Goal: Task Accomplishment & Management: Manage account settings

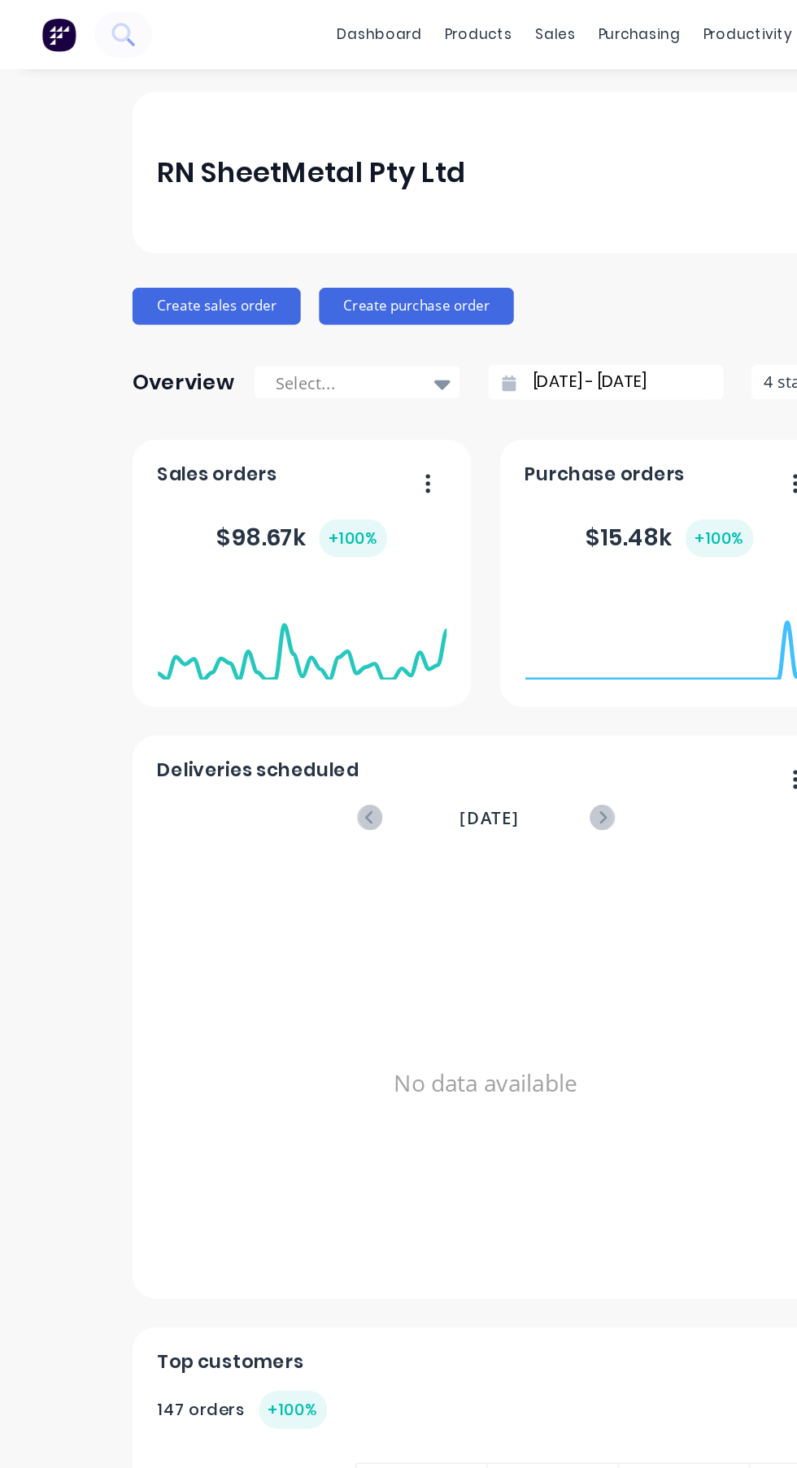
click at [392, 33] on div "sales" at bounding box center [392, 24] width 45 height 24
click at [458, 74] on div "Sales Orders" at bounding box center [452, 78] width 67 height 15
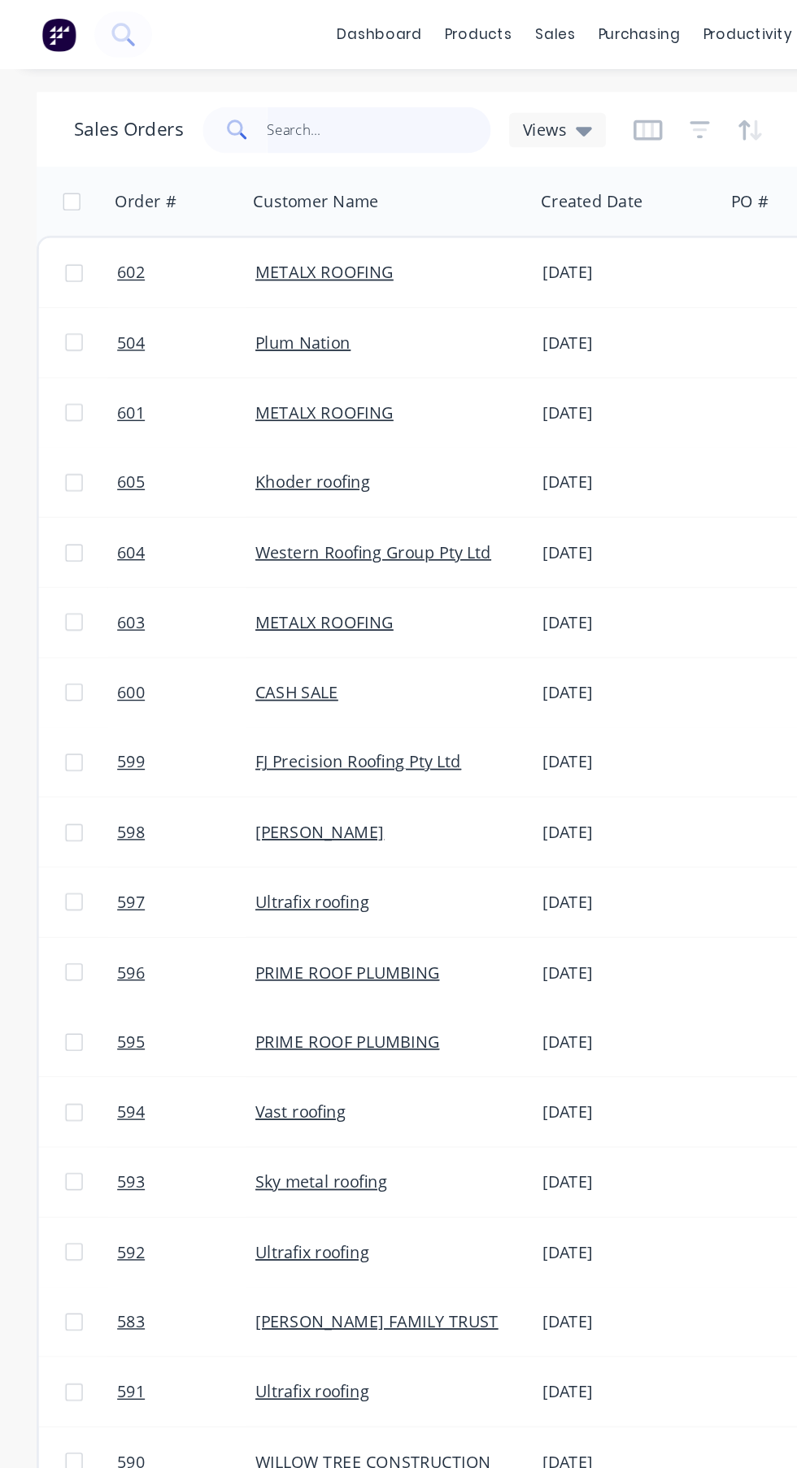
click at [295, 96] on input "text" at bounding box center [268, 92] width 159 height 33
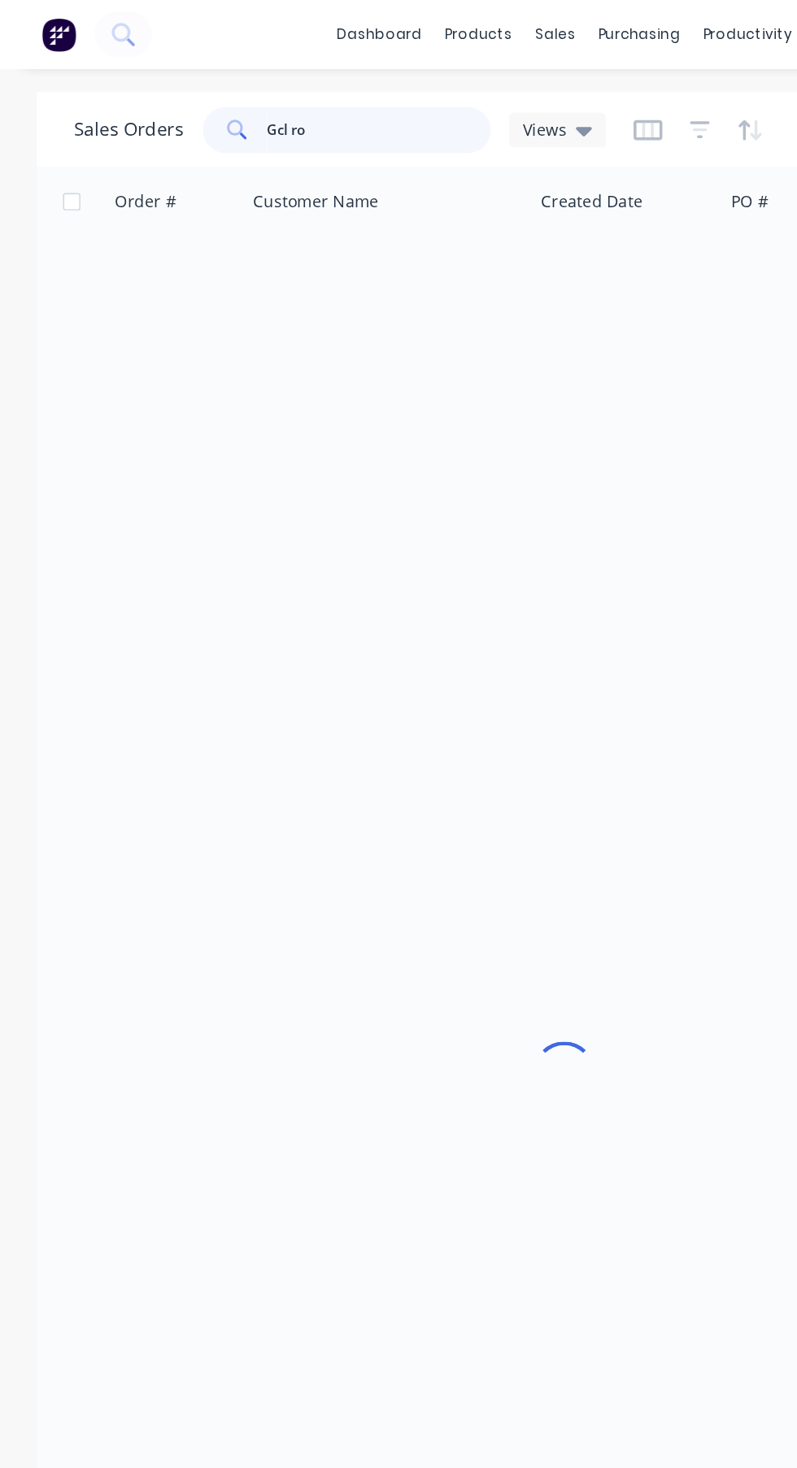
type input "Gcl roo"
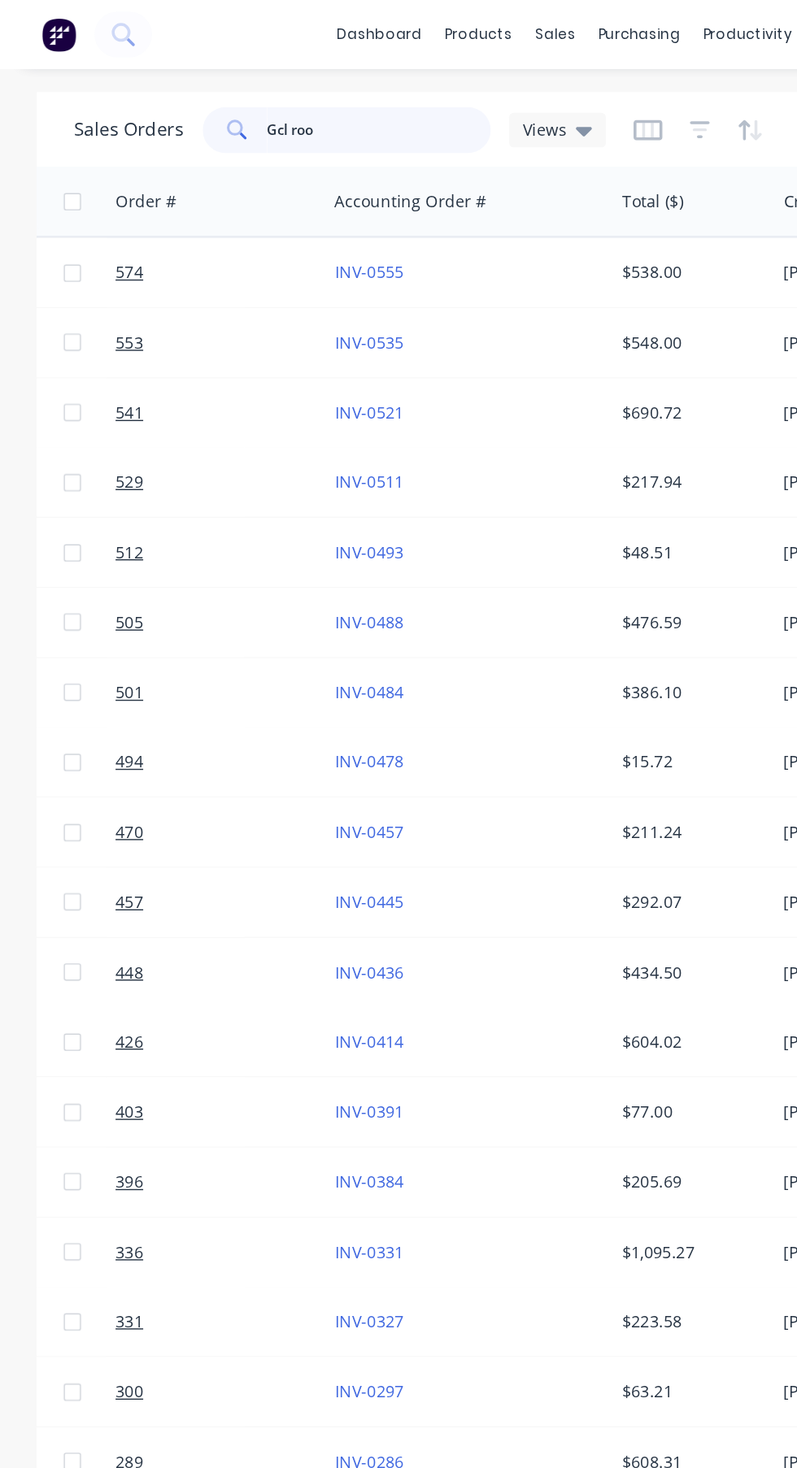
scroll to position [0, 506]
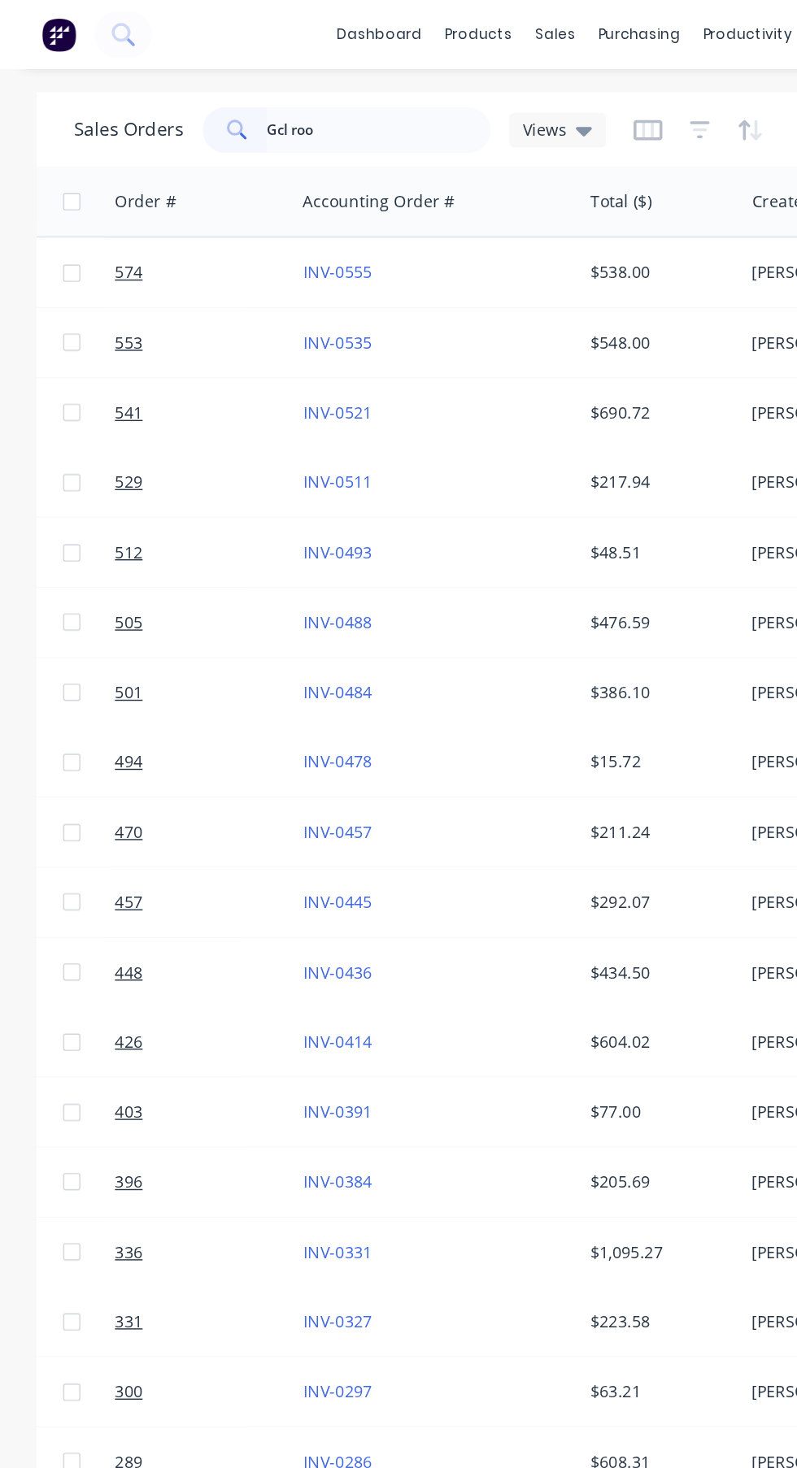
click at [432, 189] on div "$538.00" at bounding box center [464, 193] width 95 height 16
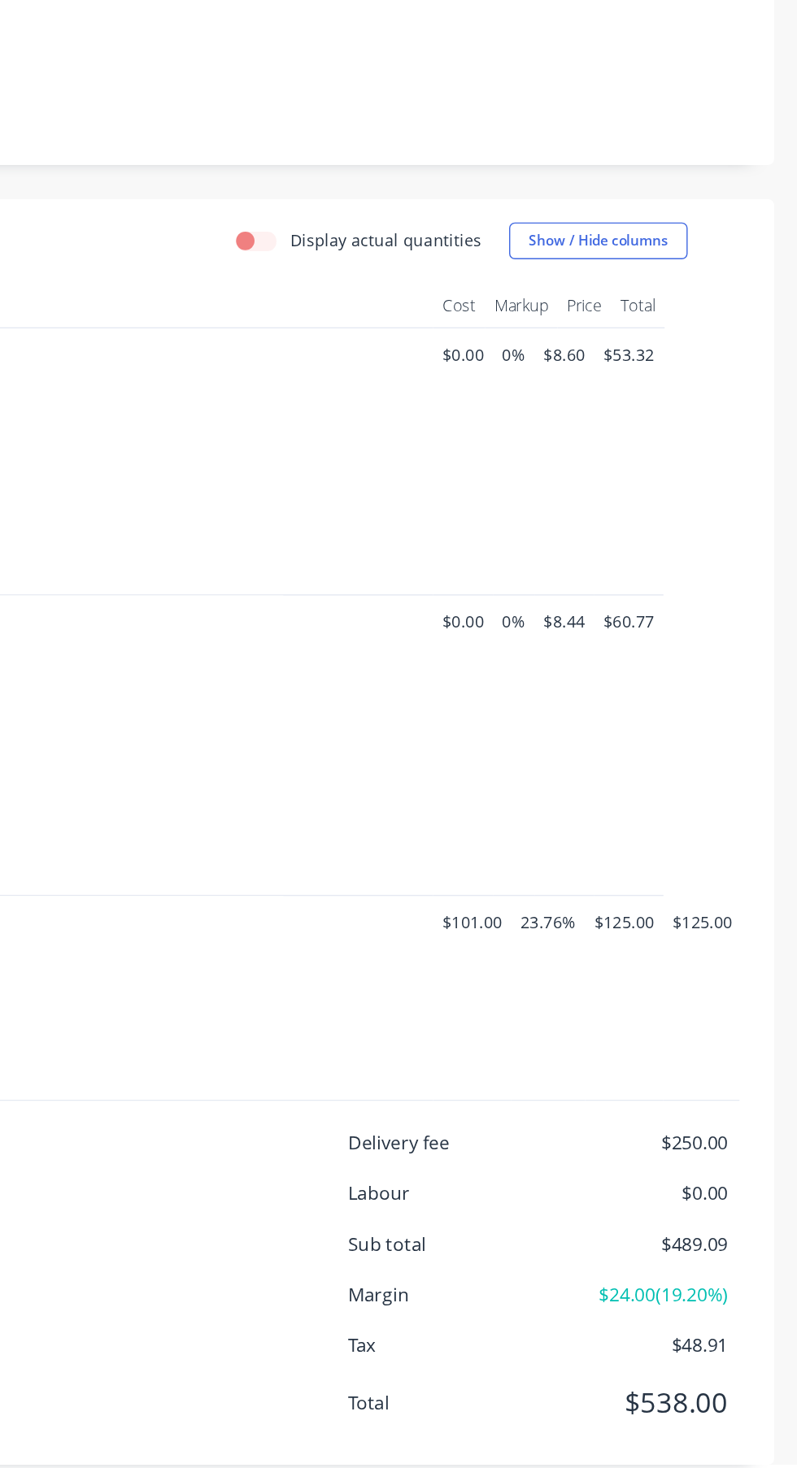
scroll to position [170, 0]
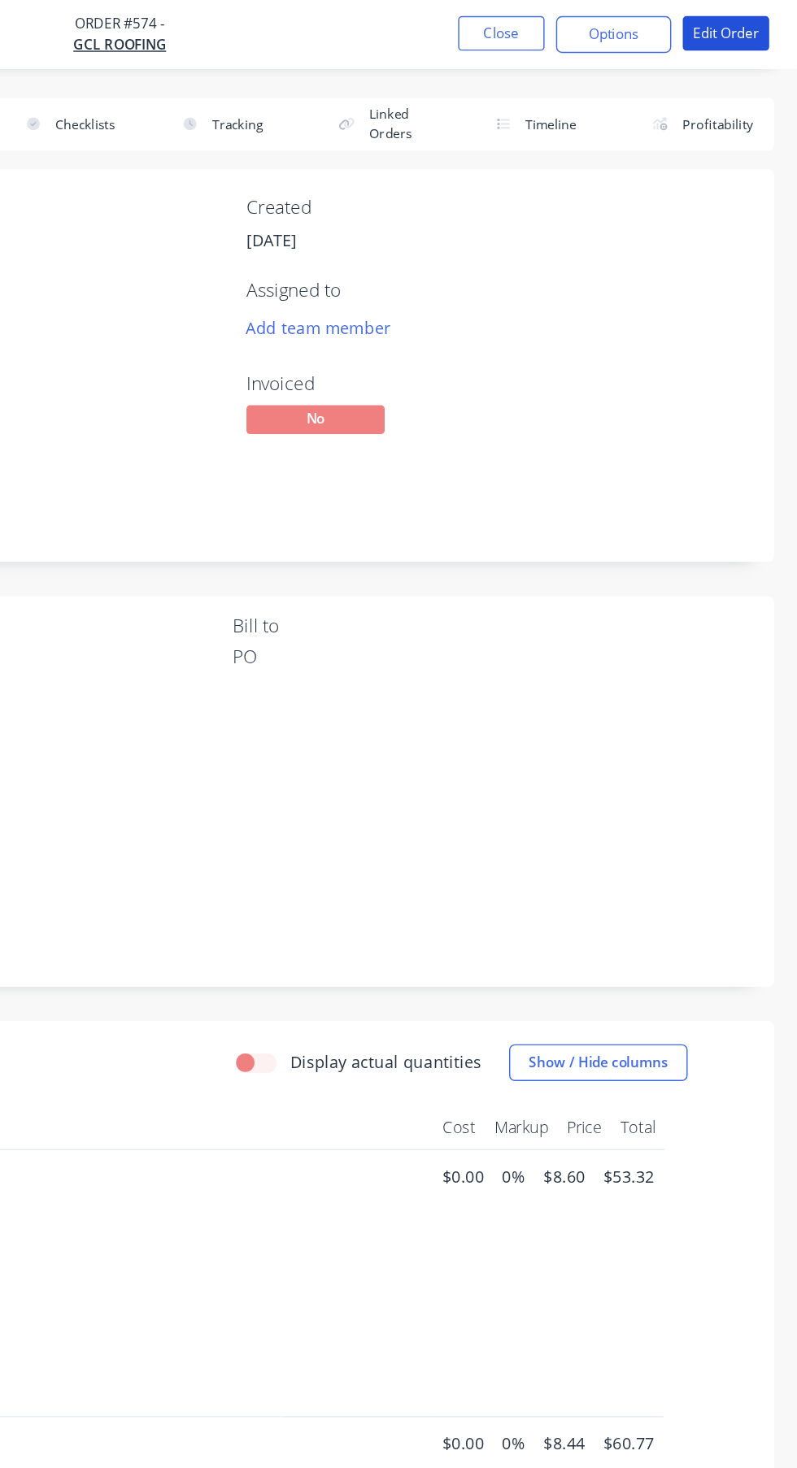
click at [758, 27] on button "Edit Order" at bounding box center [746, 23] width 61 height 24
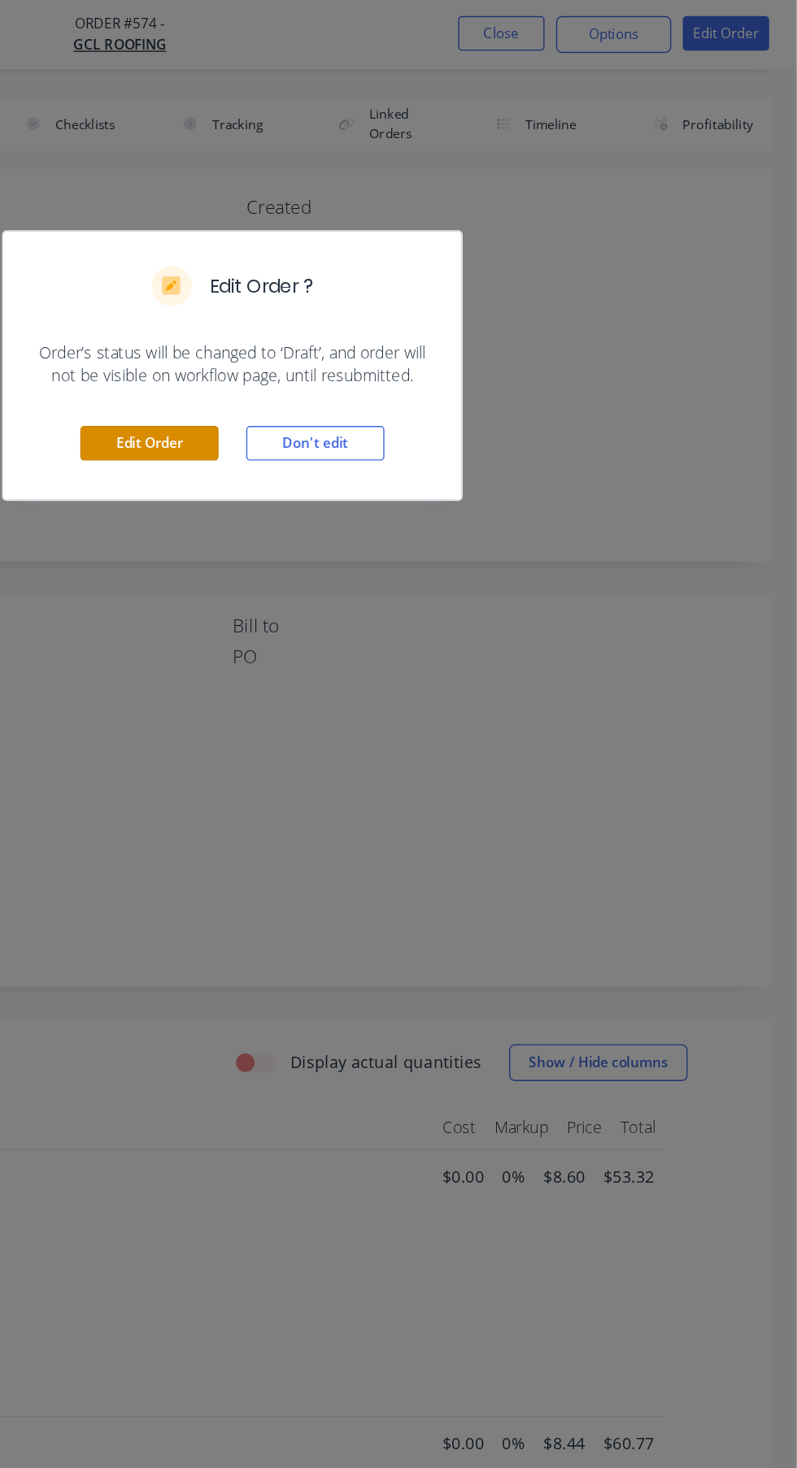
click at [350, 319] on button "Edit Order" at bounding box center [340, 313] width 98 height 24
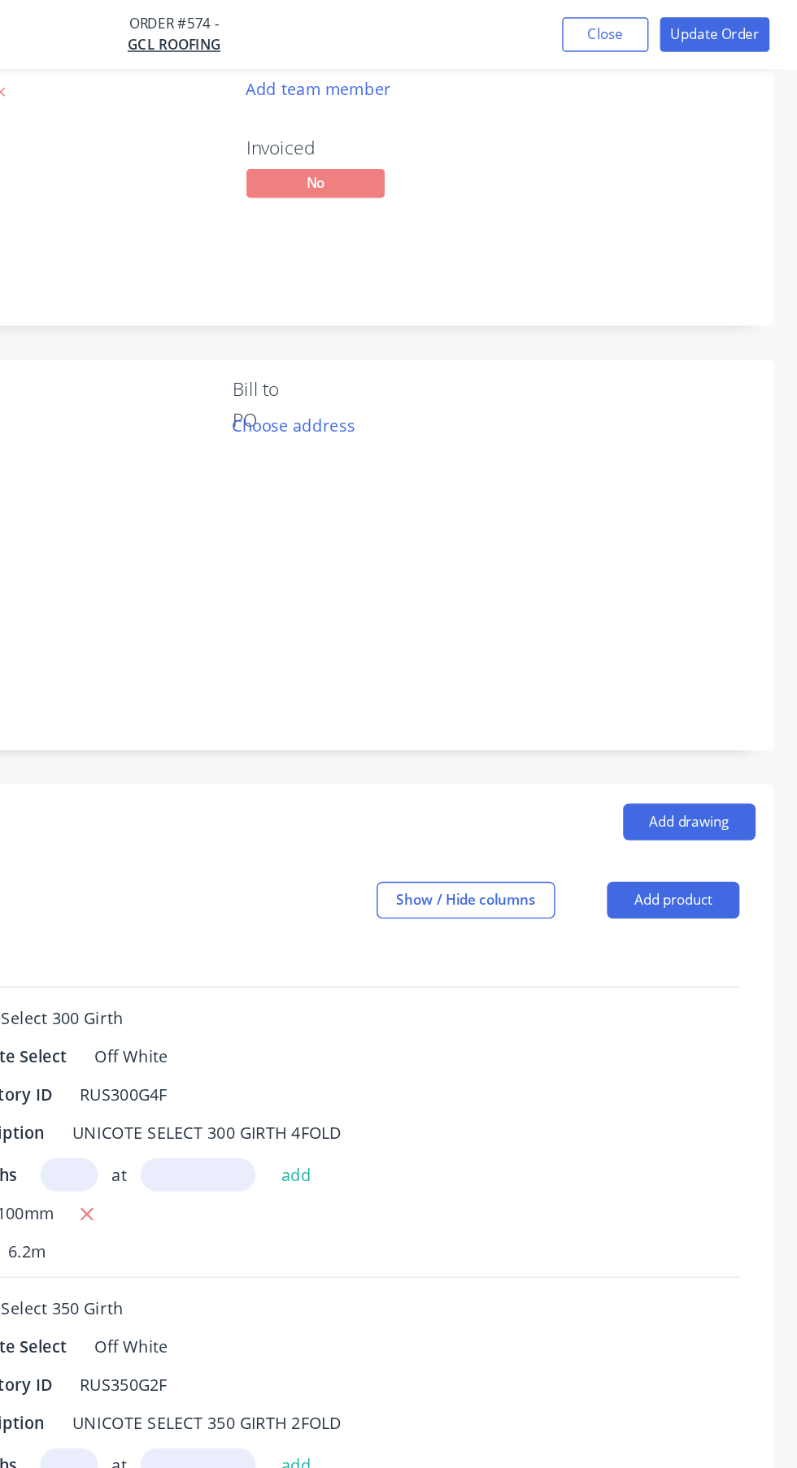
scroll to position [1, 0]
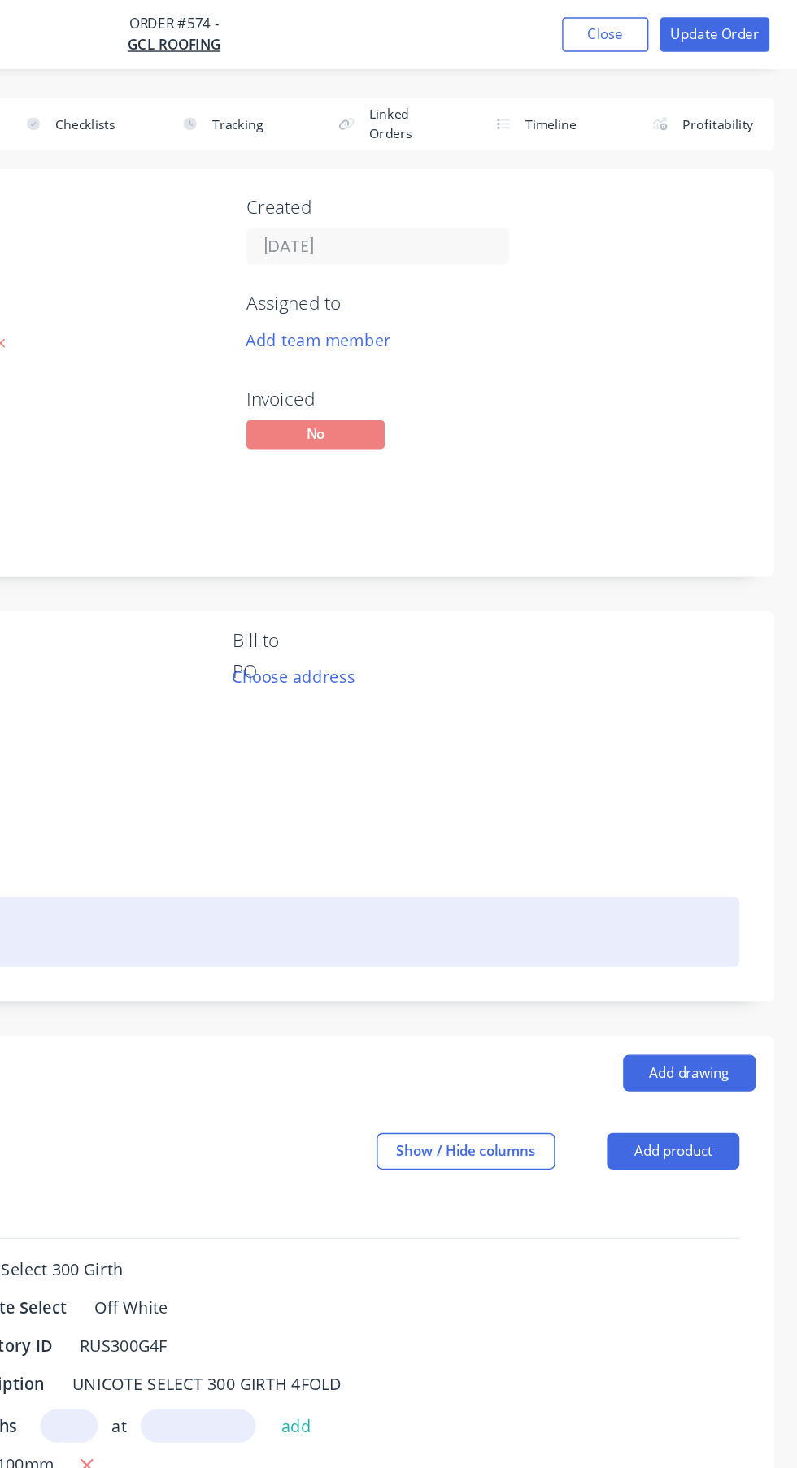
click at [374, 681] on div at bounding box center [398, 658] width 715 height 50
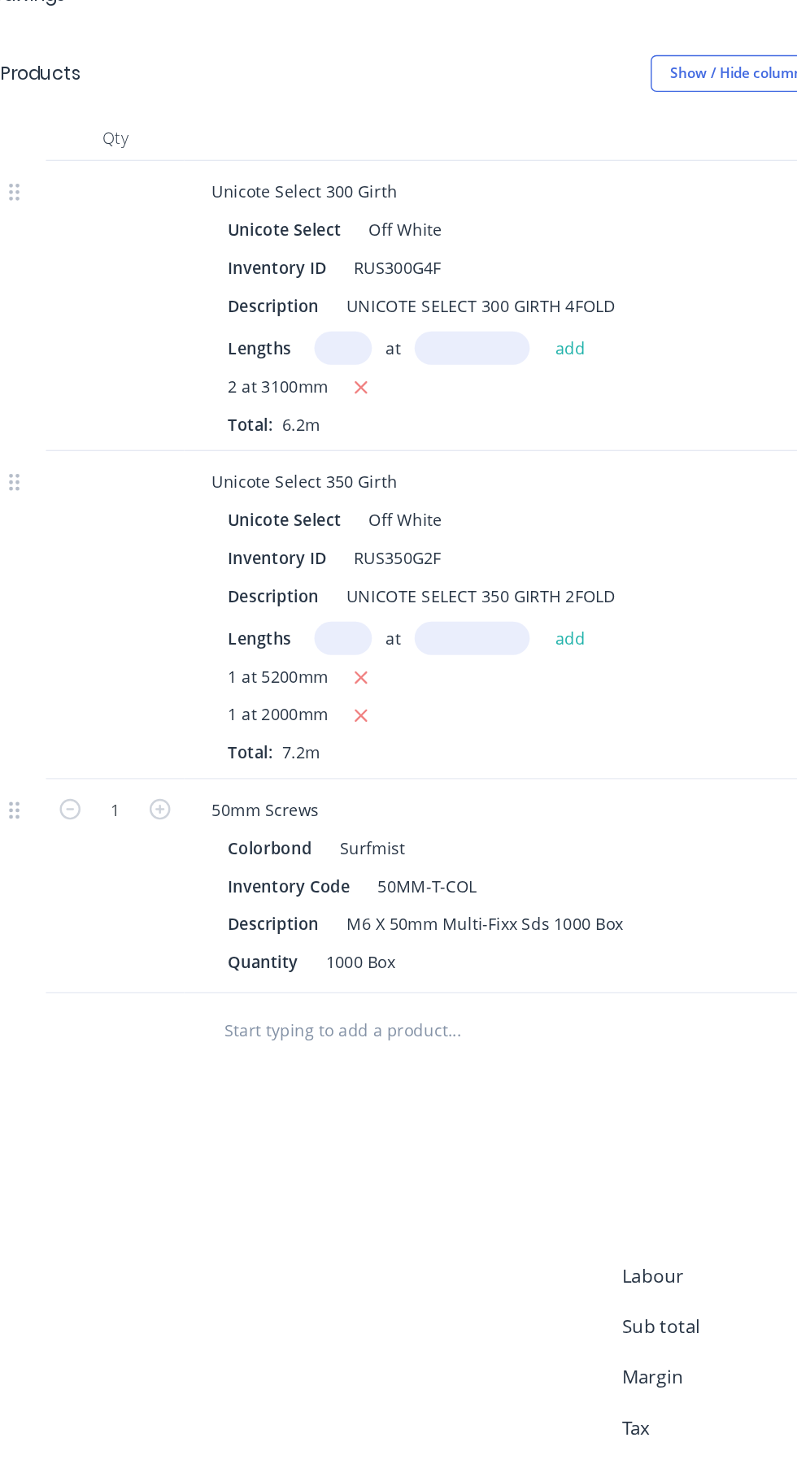
scroll to position [332, 0]
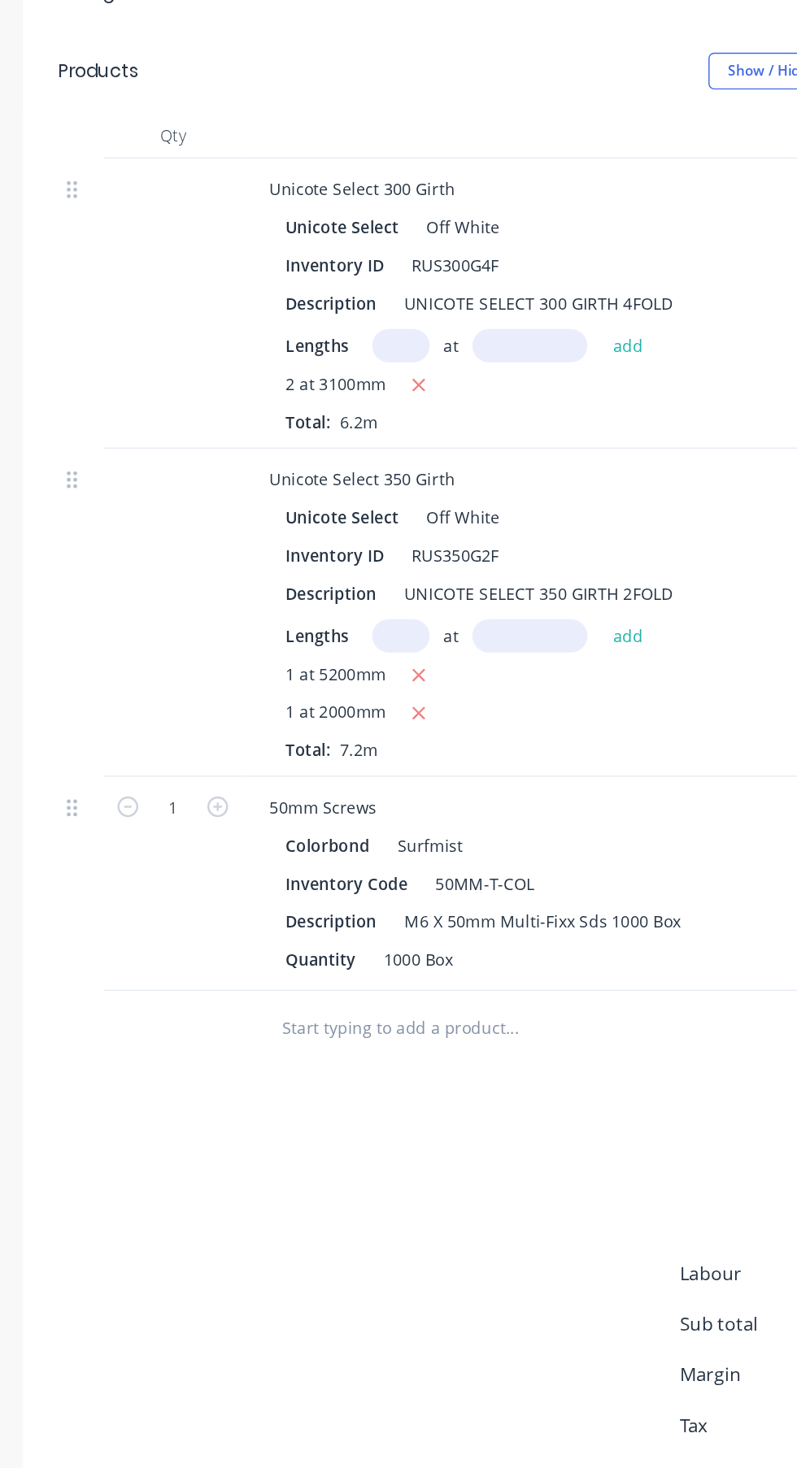
click at [89, 1008] on icon "button" at bounding box center [90, 1000] width 15 height 15
type input "0"
type input "$0.00"
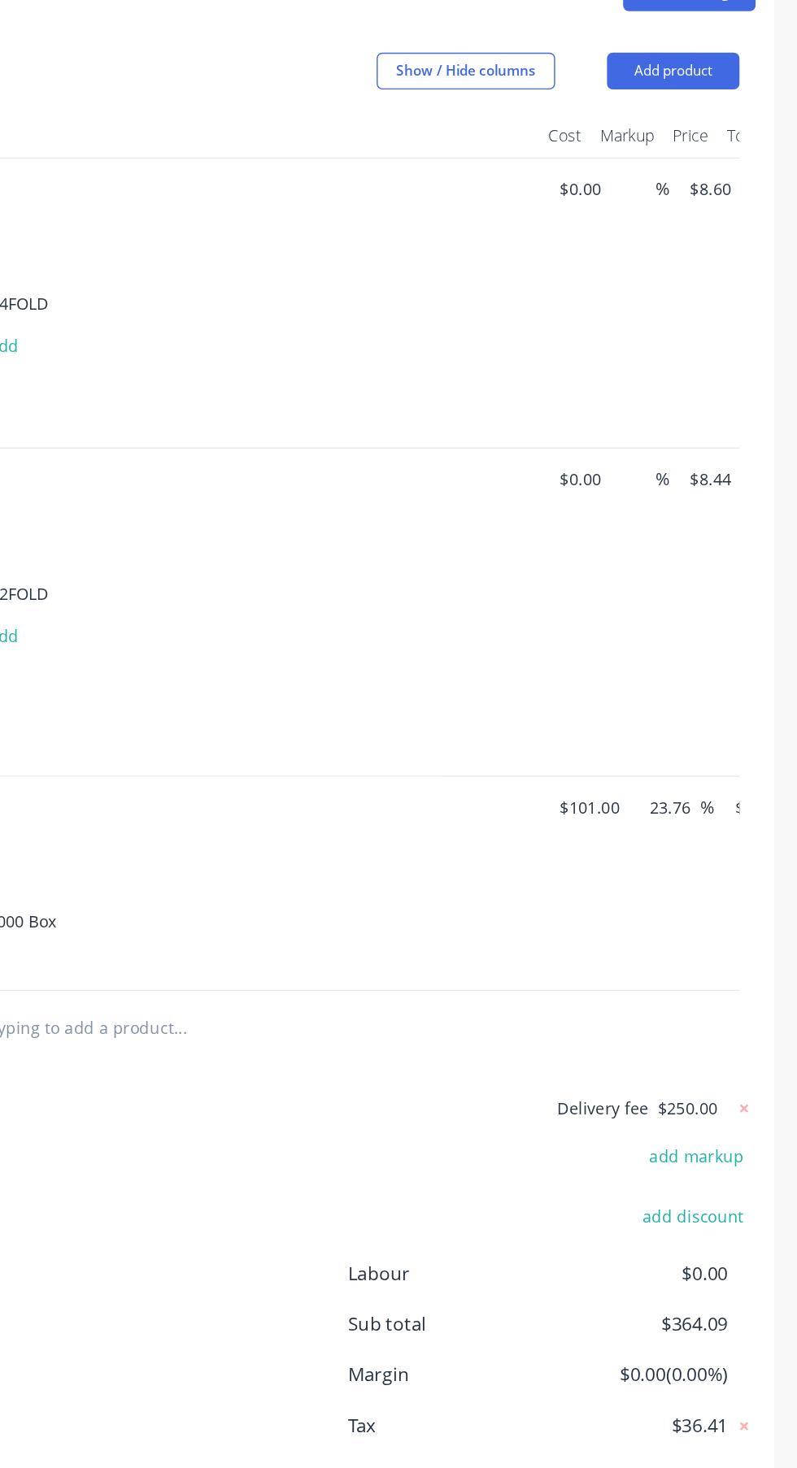
scroll to position [0, 343]
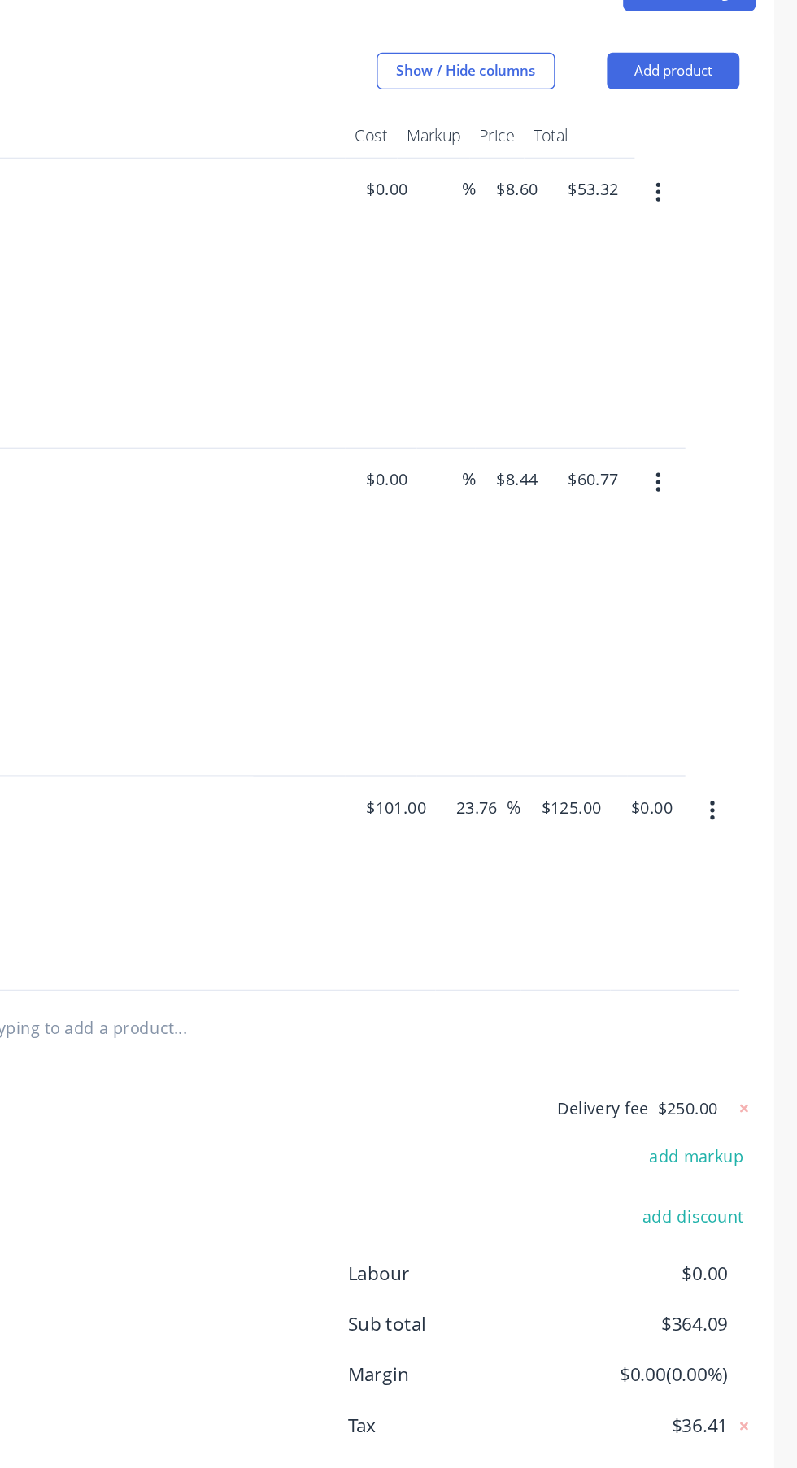
click at [736, 1011] on icon "button" at bounding box center [736, 1004] width 3 height 15
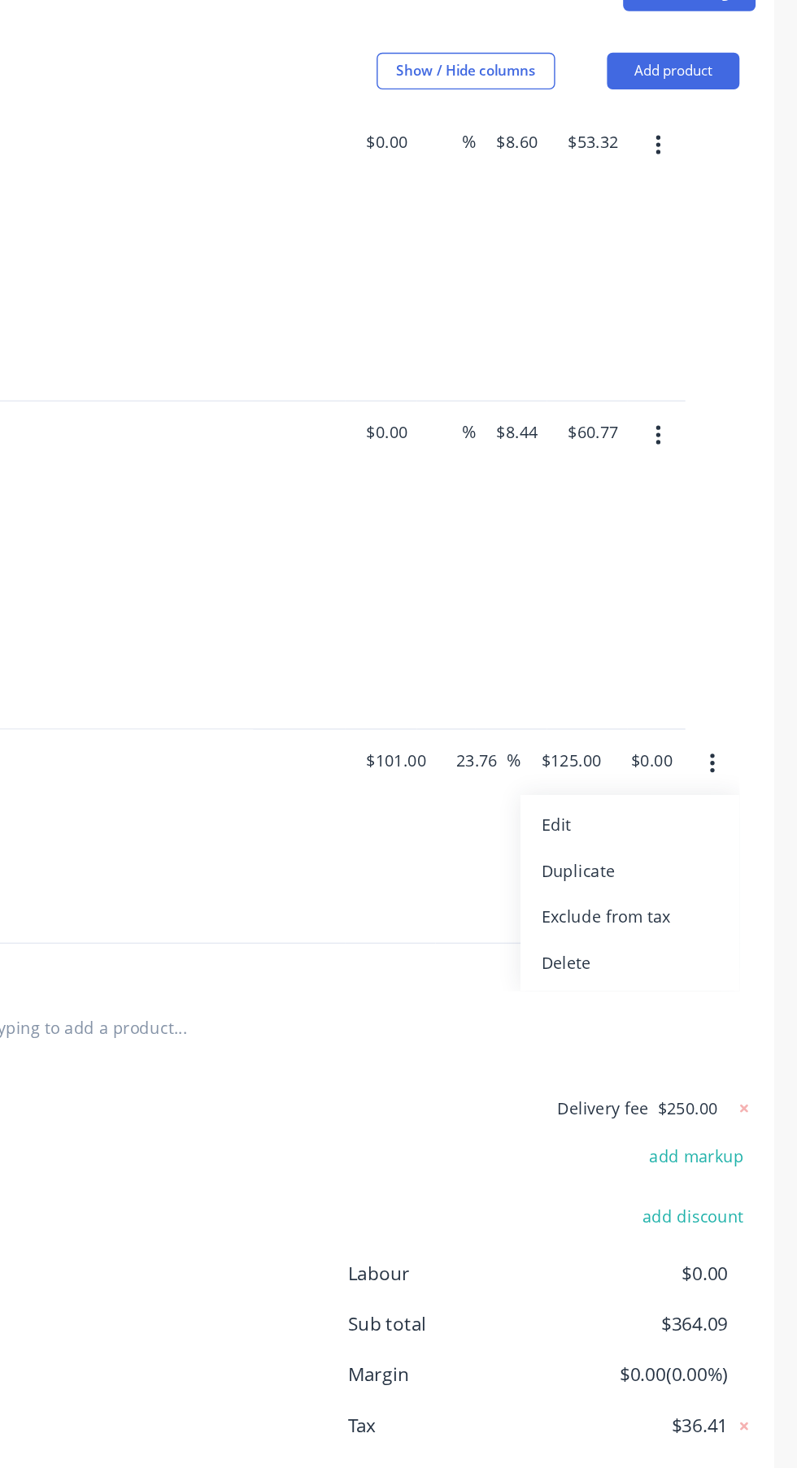
click at [666, 1123] on div "Delete" at bounding box center [678, 1111] width 125 height 24
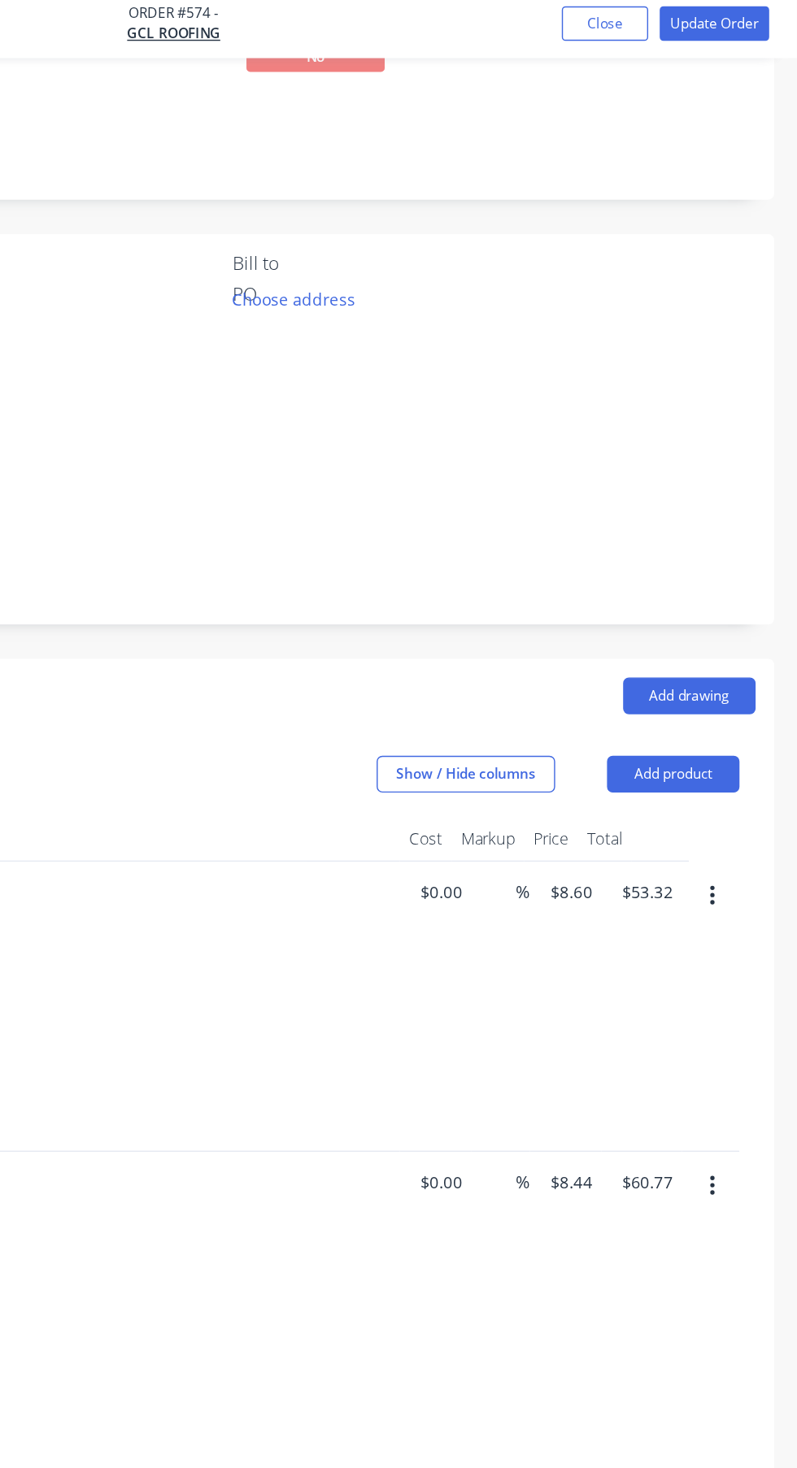
scroll to position [0, 0]
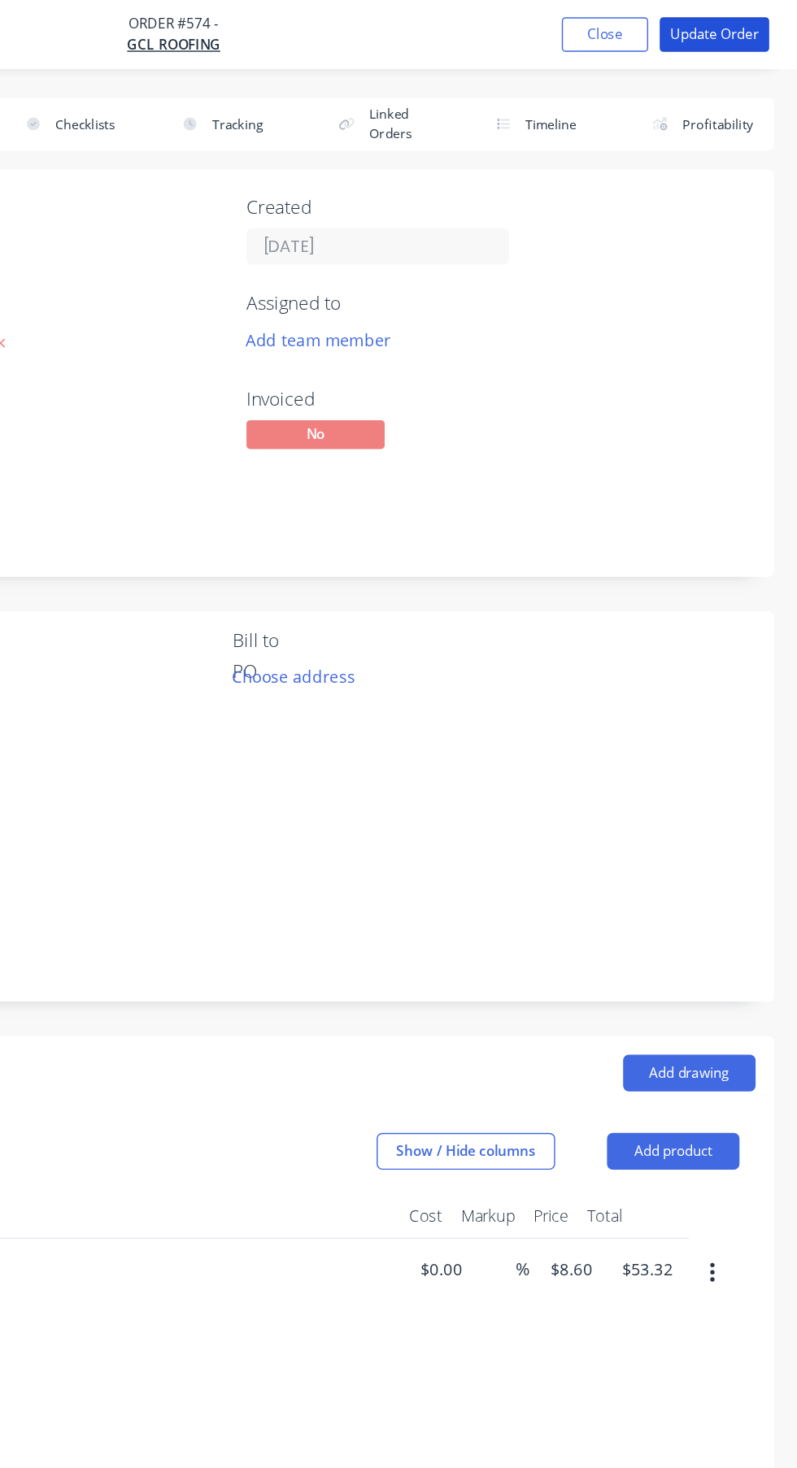
click at [743, 17] on button "Update Order" at bounding box center [738, 24] width 77 height 24
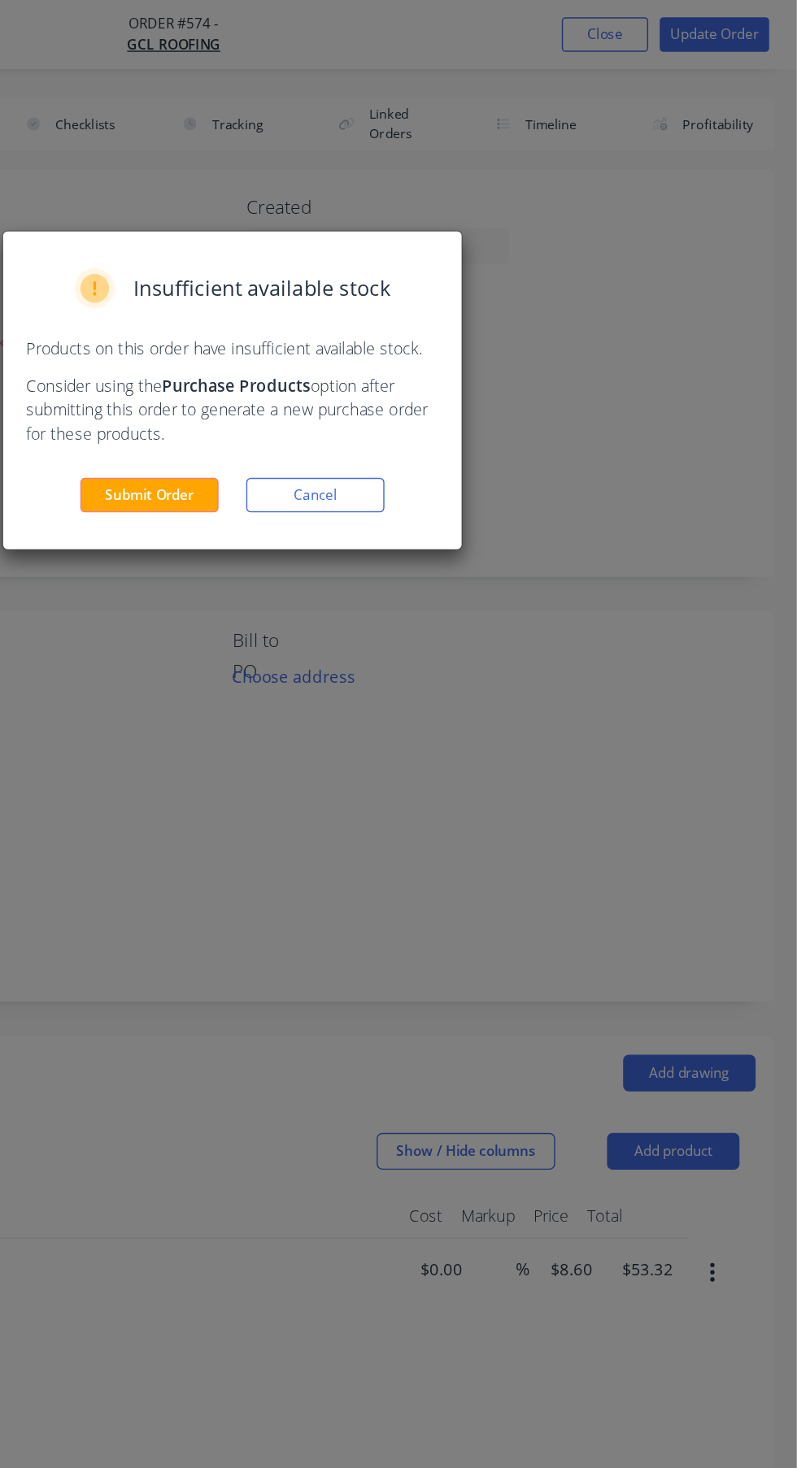
click at [357, 353] on button "Submit Order" at bounding box center [340, 349] width 98 height 24
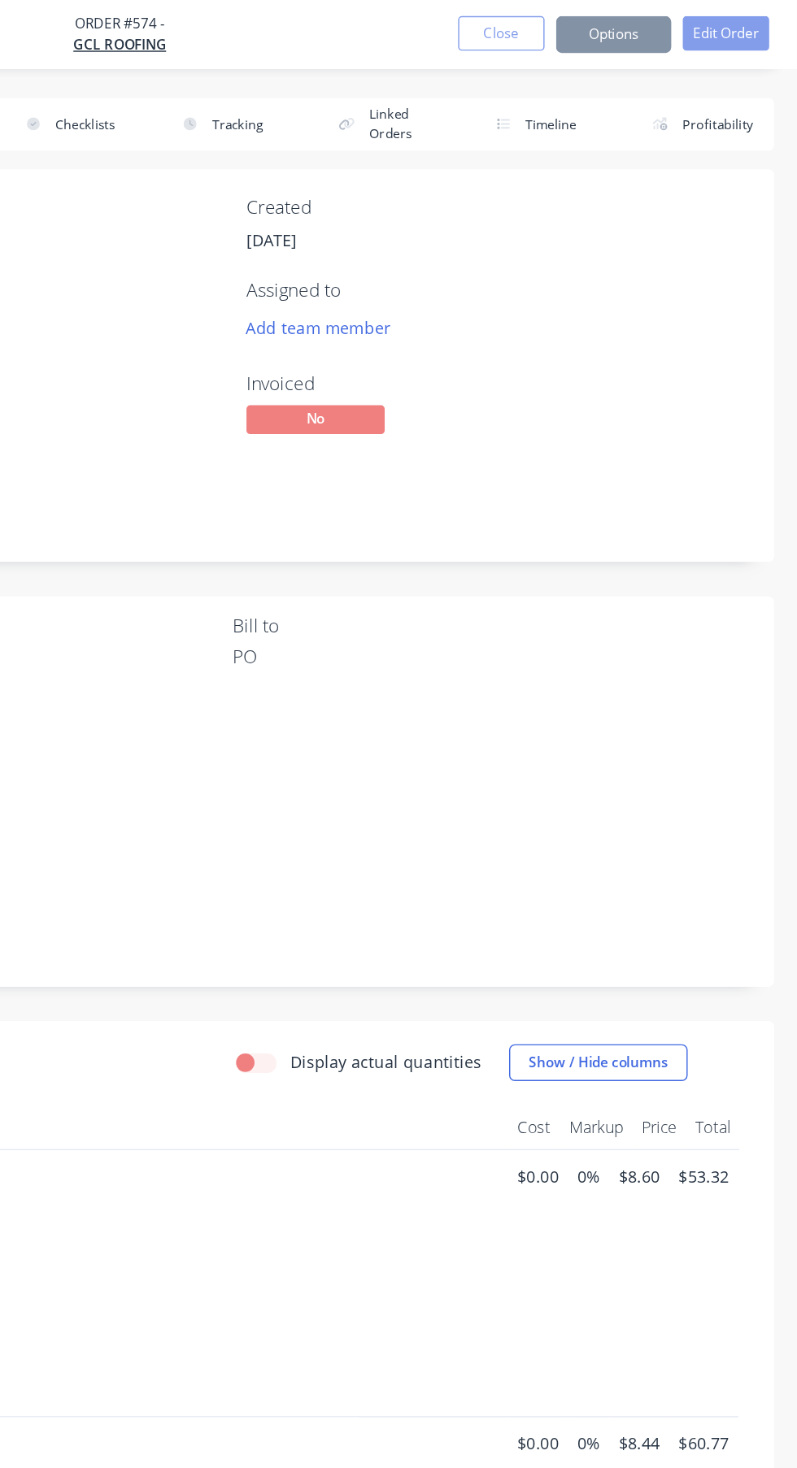
scroll to position [0, 269]
click at [678, 20] on button "Options" at bounding box center [667, 24] width 81 height 26
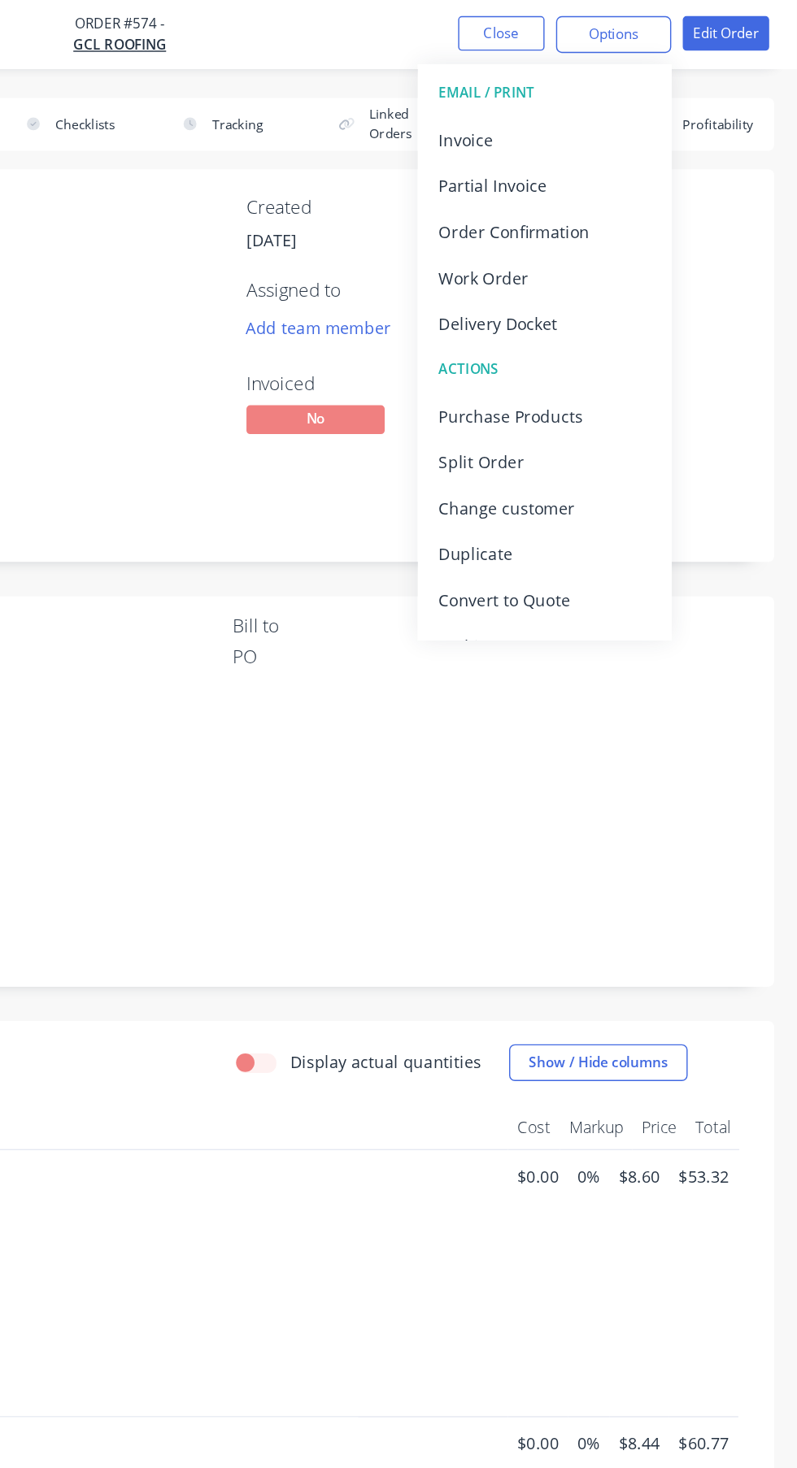
click at [630, 106] on div "Invoice" at bounding box center [619, 99] width 150 height 24
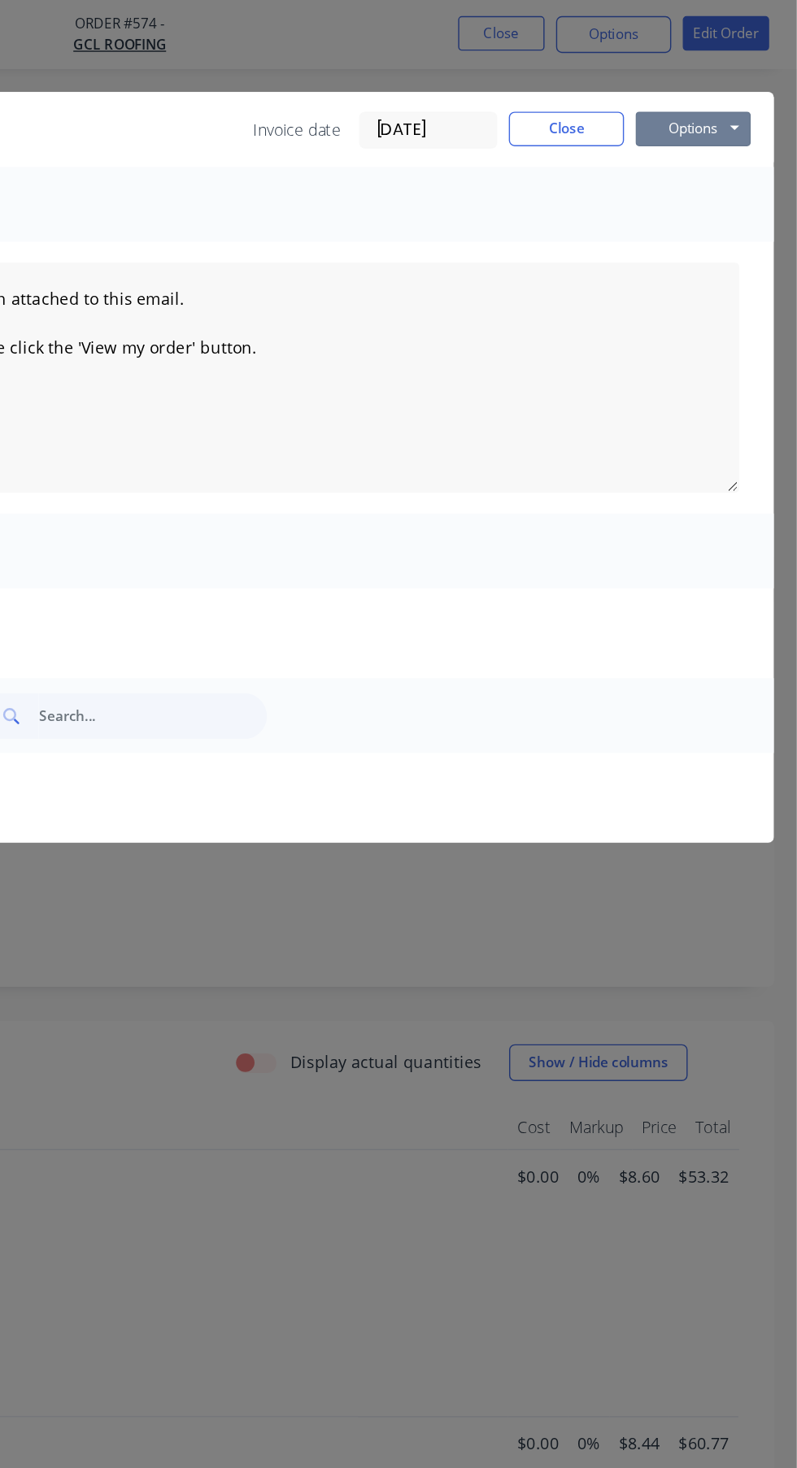
click at [744, 82] on button "Options" at bounding box center [723, 91] width 81 height 24
click at [744, 115] on button "Preview" at bounding box center [735, 119] width 104 height 27
click at [741, 89] on button "Options" at bounding box center [723, 91] width 81 height 24
click at [741, 124] on button "Preview" at bounding box center [735, 119] width 104 height 27
